Goal: Task Accomplishment & Management: Manage account settings

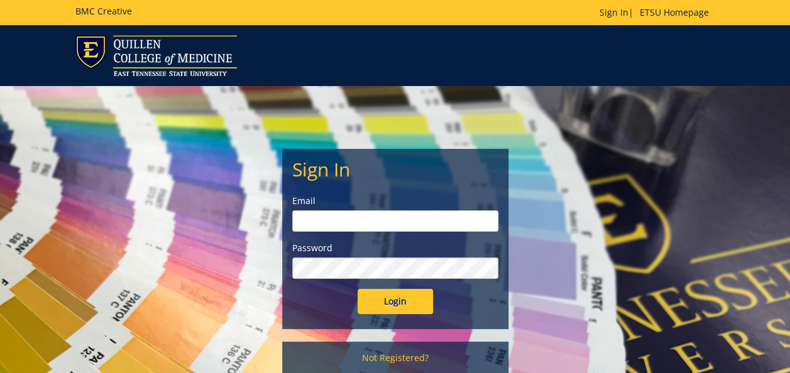
type input "[EMAIL_ADDRESS][DOMAIN_NAME]"
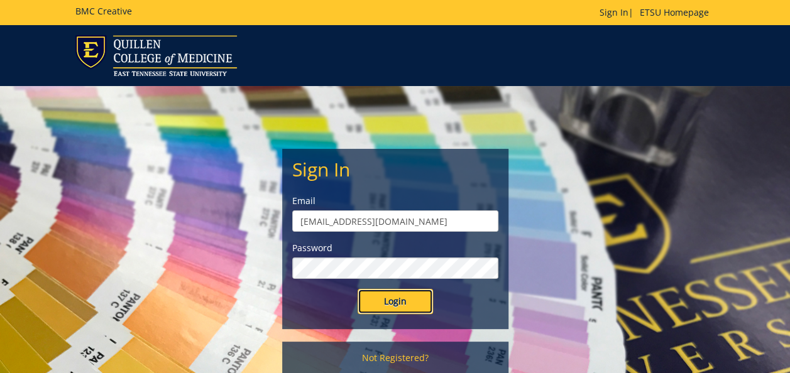
click at [375, 303] on input "Login" at bounding box center [395, 301] width 75 height 25
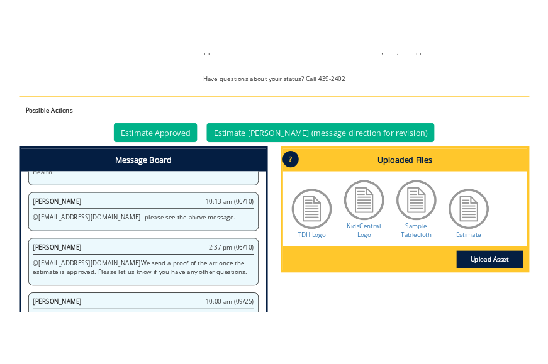
scroll to position [468, 0]
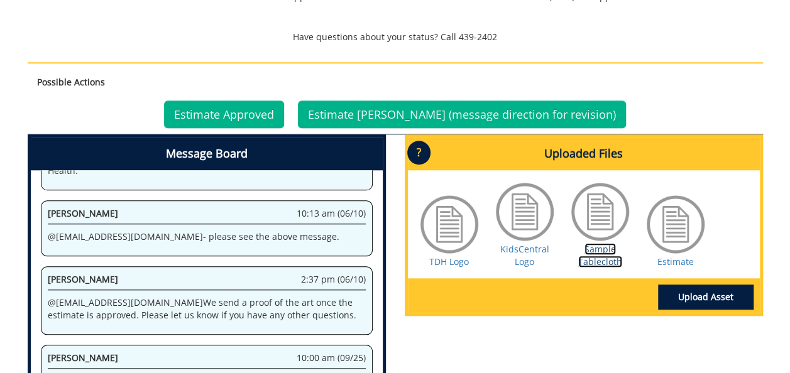
click at [605, 262] on link "Sample Tablecloth" at bounding box center [600, 255] width 44 height 25
click at [527, 245] on link "KidsCentral Logo" at bounding box center [524, 255] width 49 height 25
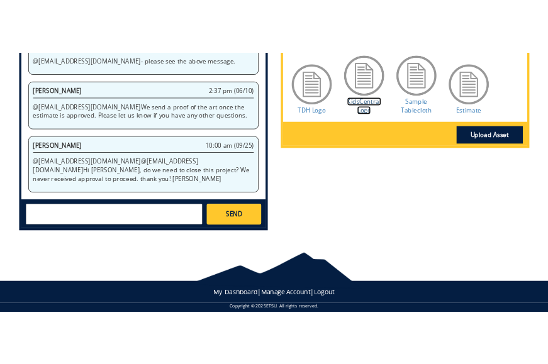
scroll to position [803, 0]
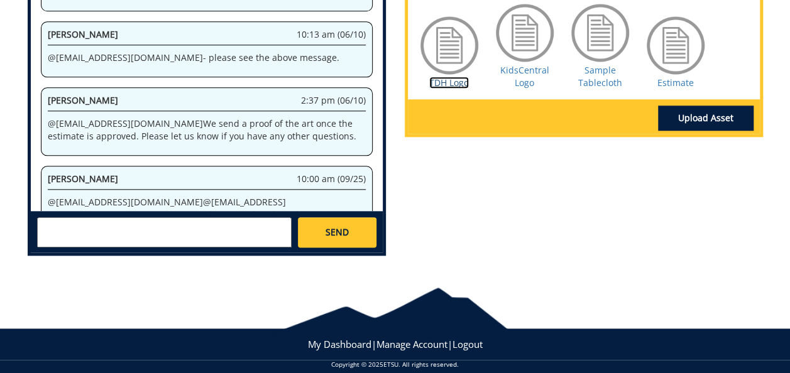
click at [456, 84] on link "TDH Logo" at bounding box center [449, 83] width 40 height 12
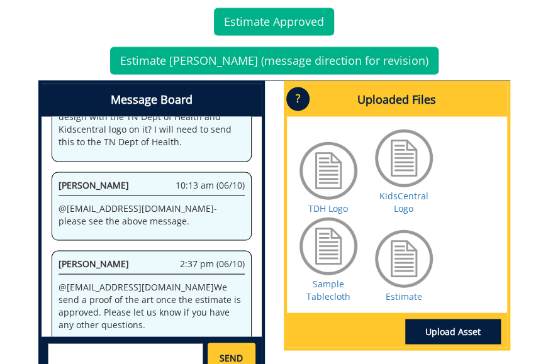
scroll to position [1017, 0]
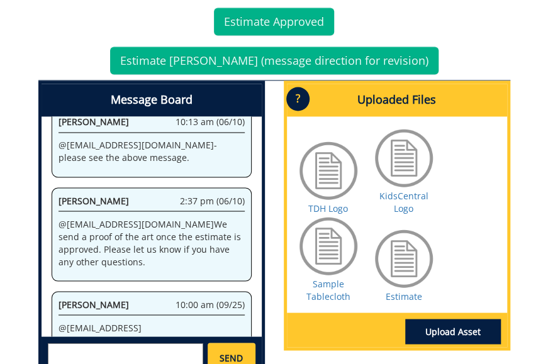
click at [138, 343] on textarea at bounding box center [126, 358] width 156 height 30
type textarea "I think we were on hold. I am checking"
click at [222, 351] on span "SEND" at bounding box center [230, 357] width 23 height 13
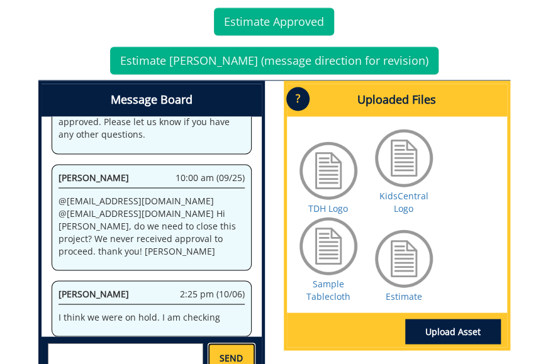
scroll to position [26934, 0]
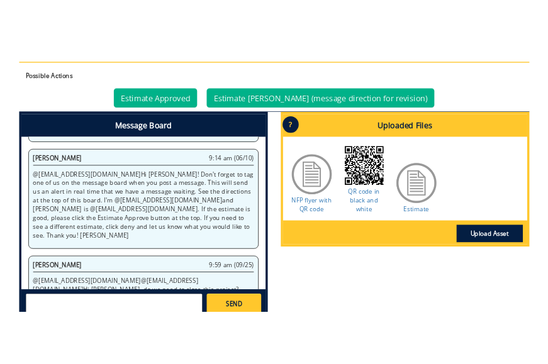
scroll to position [518, 0]
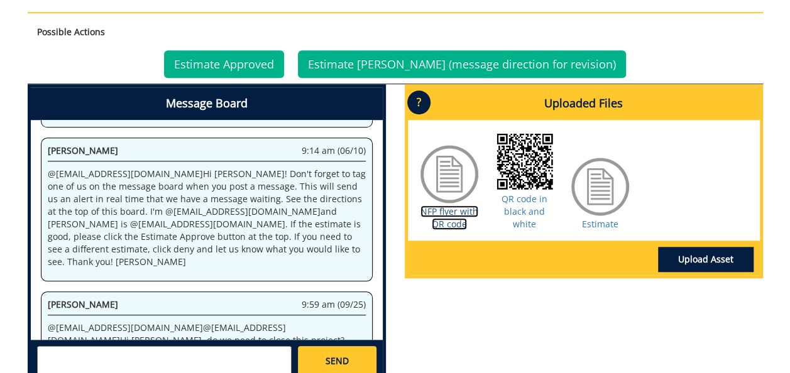
click at [456, 209] on link "NFP flyer with QR code" at bounding box center [450, 218] width 58 height 25
click at [606, 223] on link "Estimate" at bounding box center [600, 224] width 36 height 12
click at [444, 214] on link "NFP flyer with QR code" at bounding box center [450, 218] width 58 height 25
click at [602, 224] on link "Estimate" at bounding box center [600, 224] width 36 height 12
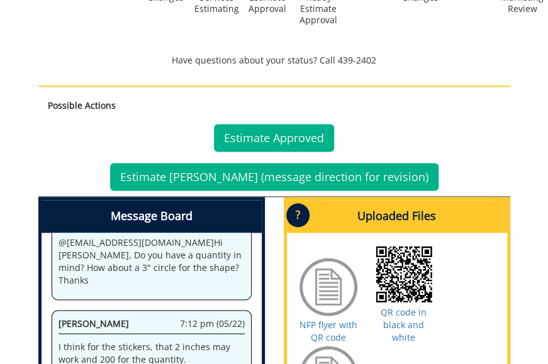
scroll to position [640, 0]
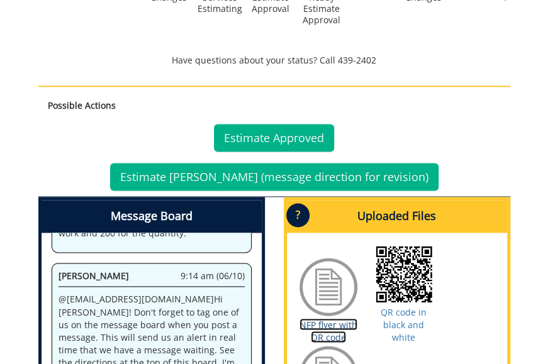
click at [337, 318] on link "NFP flyer with QR code" at bounding box center [328, 330] width 58 height 25
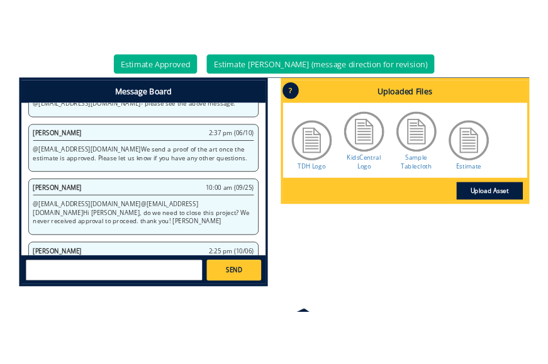
scroll to position [570, 0]
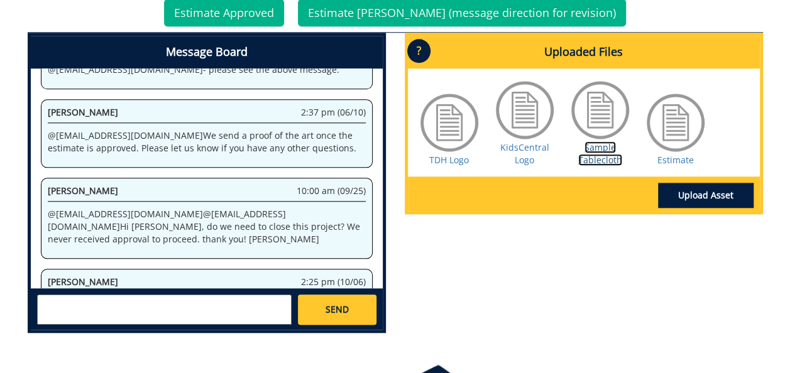
click at [600, 164] on link "Sample Tablecloth" at bounding box center [600, 153] width 44 height 25
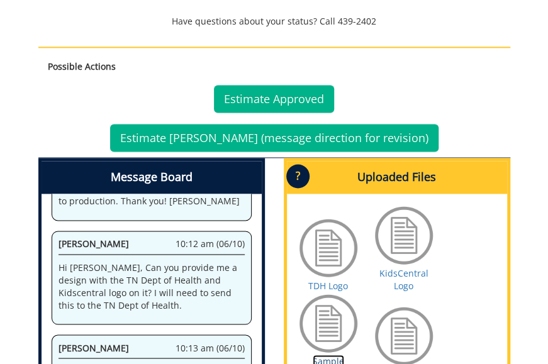
scroll to position [1032, 0]
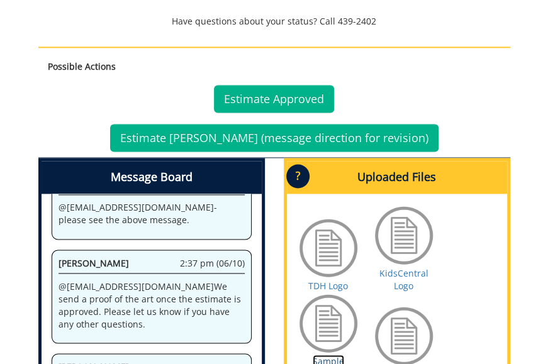
click at [323, 355] on link "Sample Tablecloth" at bounding box center [328, 367] width 44 height 25
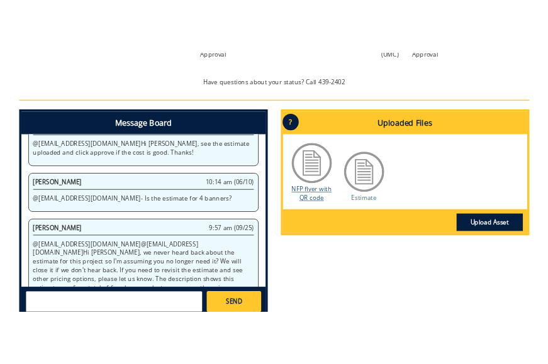
scroll to position [513, 0]
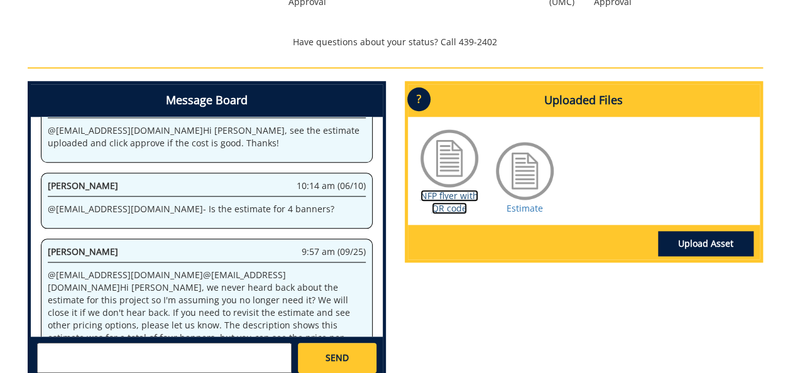
click at [445, 196] on link "NFP flyer with QR code" at bounding box center [450, 202] width 58 height 25
click at [528, 209] on link "Estimate" at bounding box center [525, 208] width 36 height 12
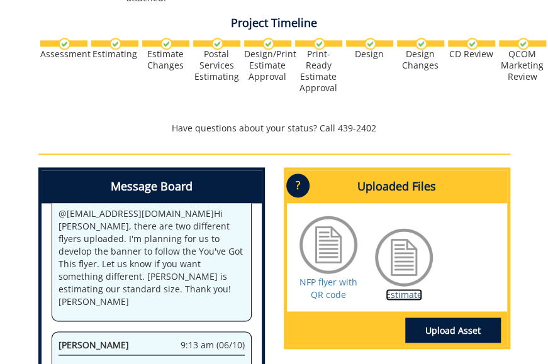
scroll to position [731, 0]
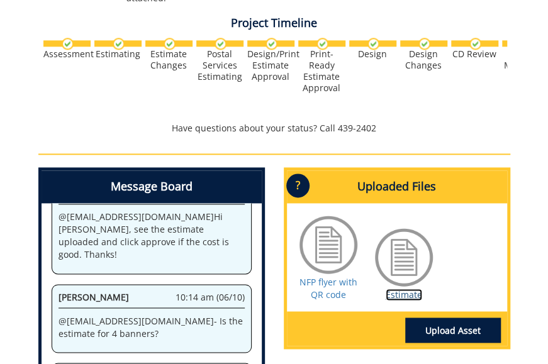
click at [411, 289] on link "Estimate" at bounding box center [403, 295] width 36 height 12
click at [327, 276] on link "NFP flyer with QR code" at bounding box center [328, 288] width 58 height 25
